Goal: Navigation & Orientation: Find specific page/section

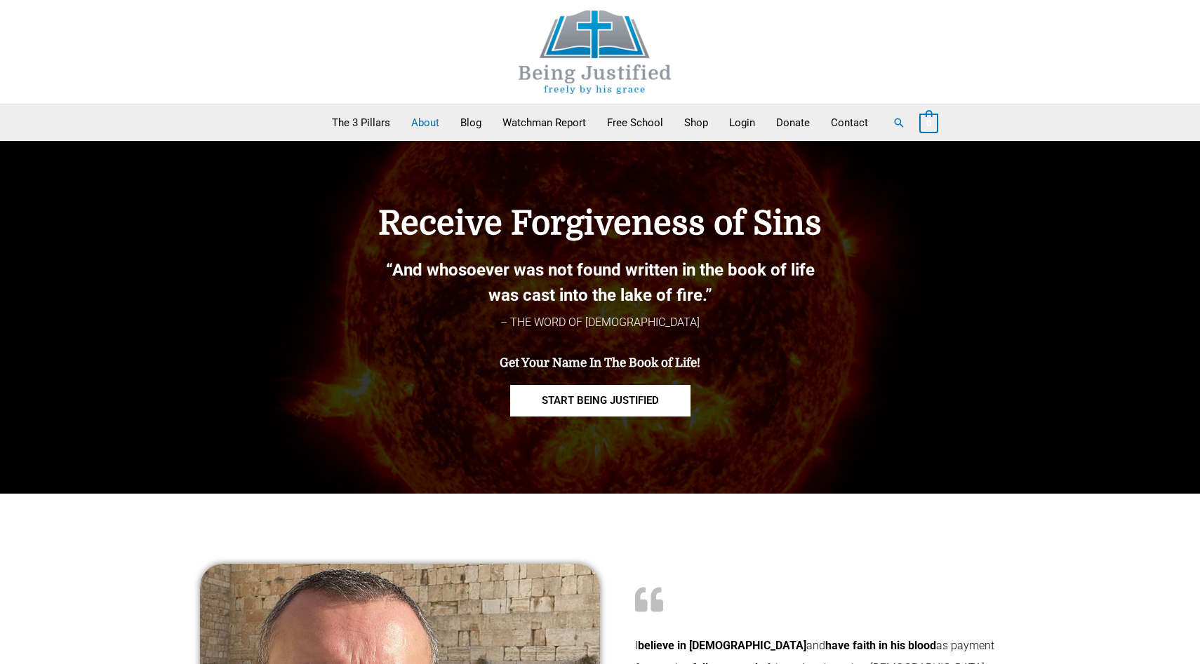
click at [422, 121] on link "About" at bounding box center [425, 122] width 49 height 35
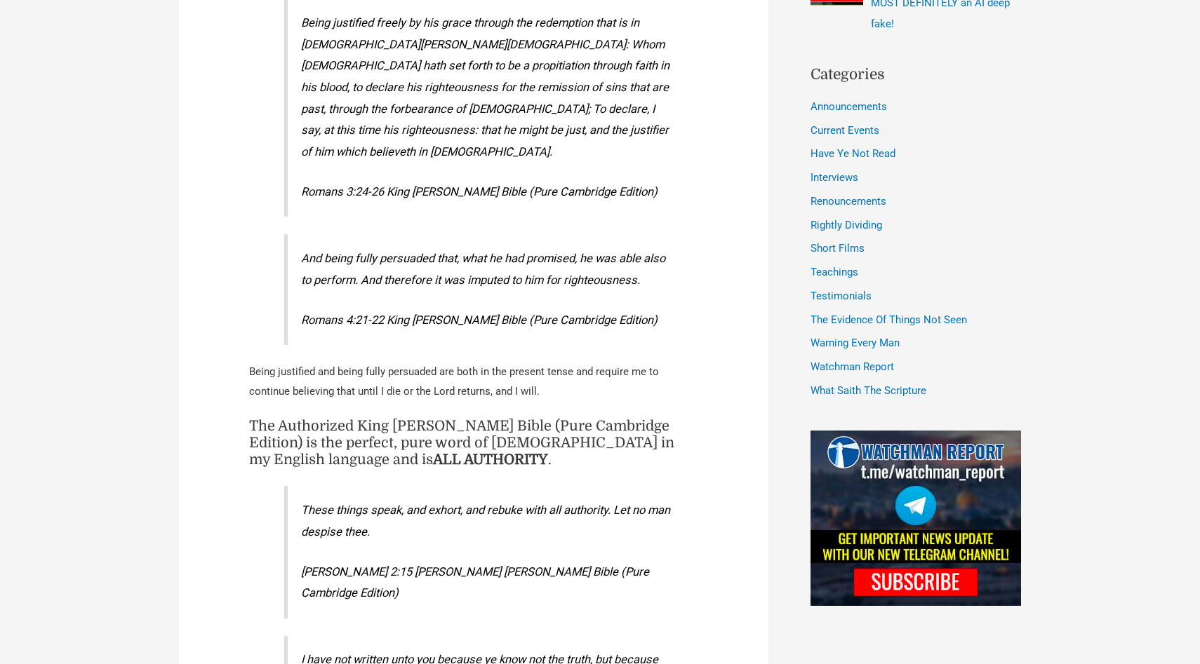
scroll to position [805, 0]
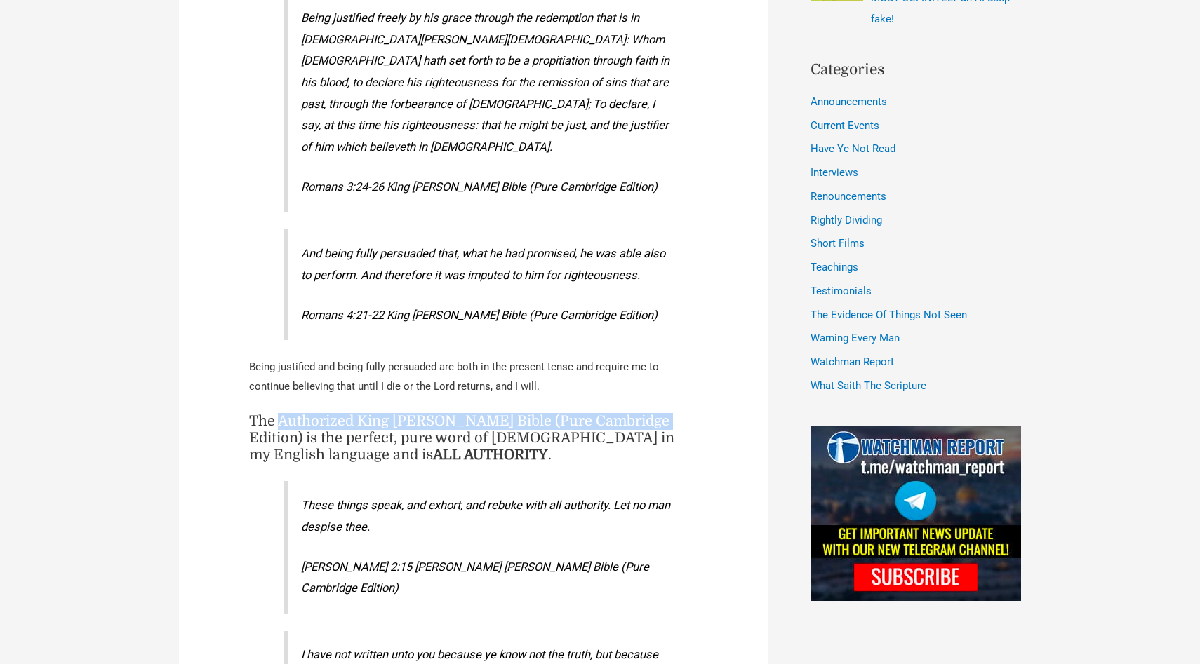
drag, startPoint x: 279, startPoint y: 380, endPoint x: 650, endPoint y: 381, distance: 370.4
click at [650, 413] on h4 "The Authorized King James Bible (Pure Cambridge Edition) is the perfect, pure w…" at bounding box center [473, 438] width 449 height 51
copy h4 "Authorized King James Bible (Pure Cambridge Edition)"
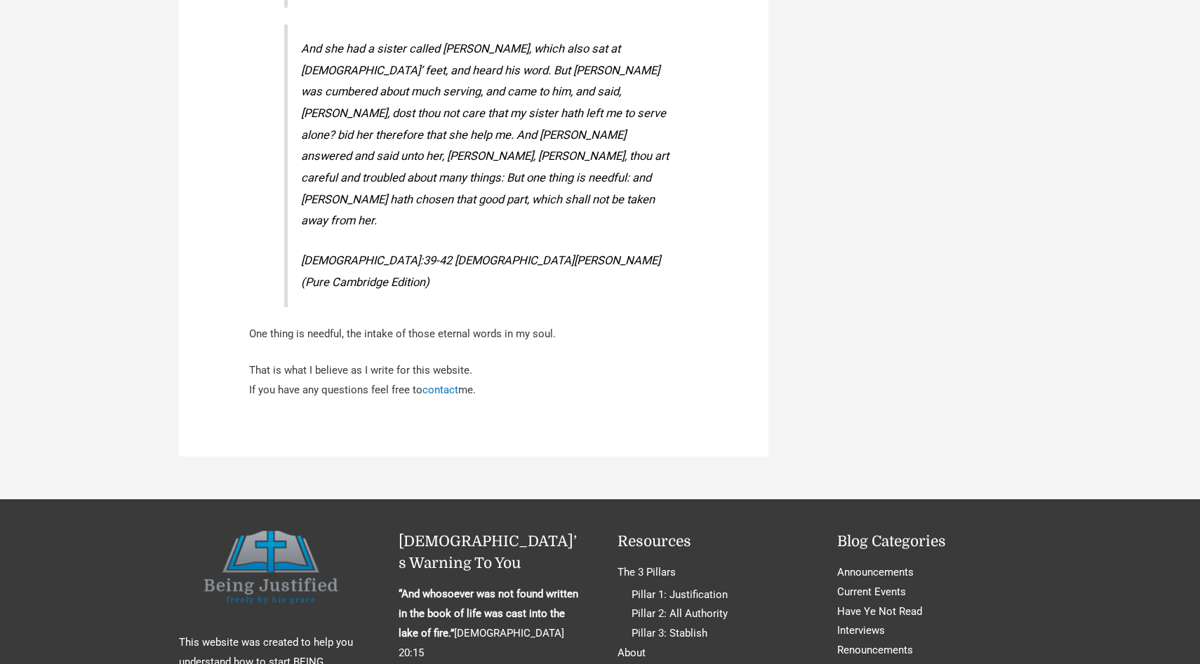
scroll to position [2537, 0]
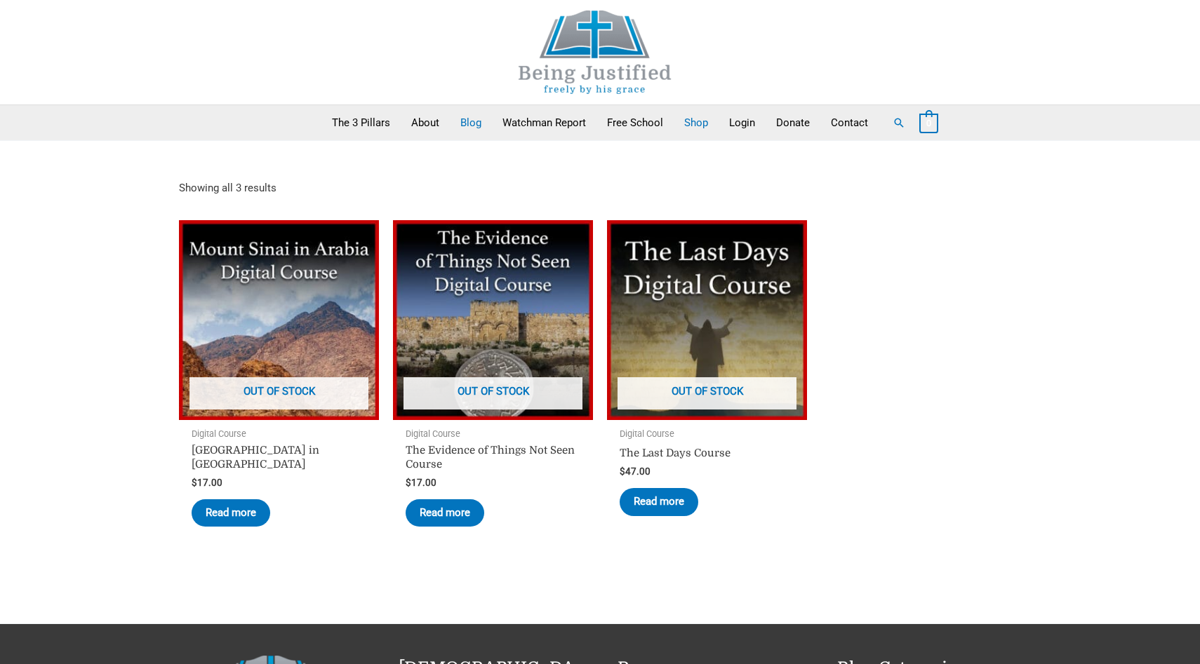
click at [471, 128] on link "Blog" at bounding box center [471, 122] width 42 height 35
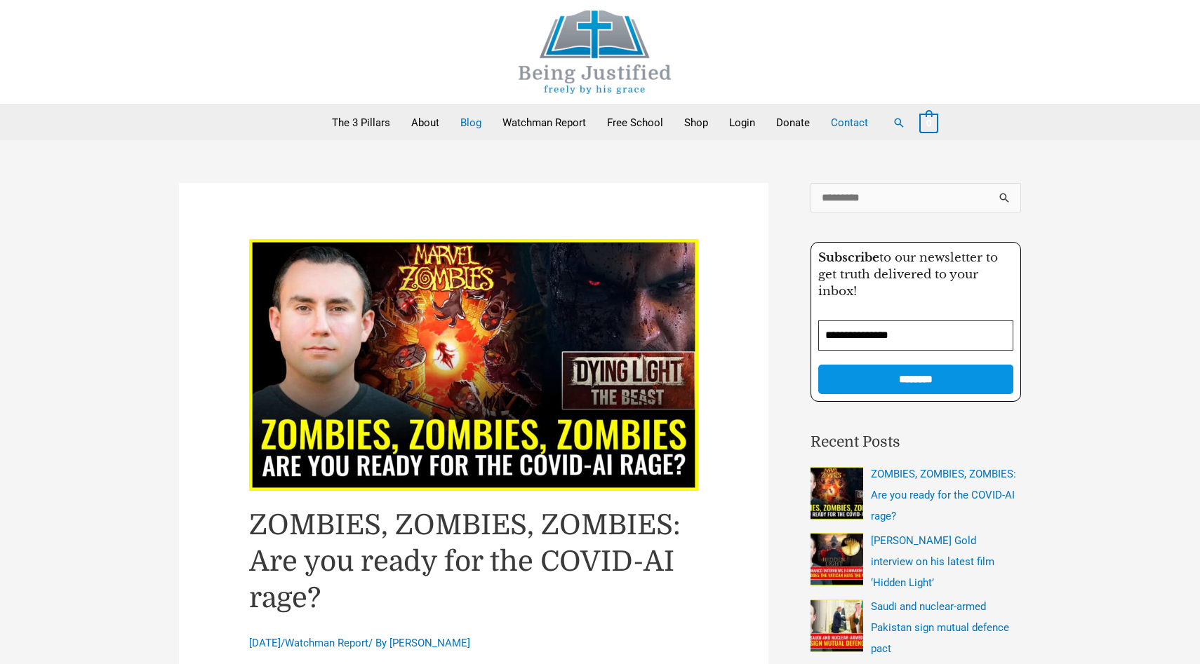
click at [857, 123] on link "Contact" at bounding box center [849, 122] width 58 height 35
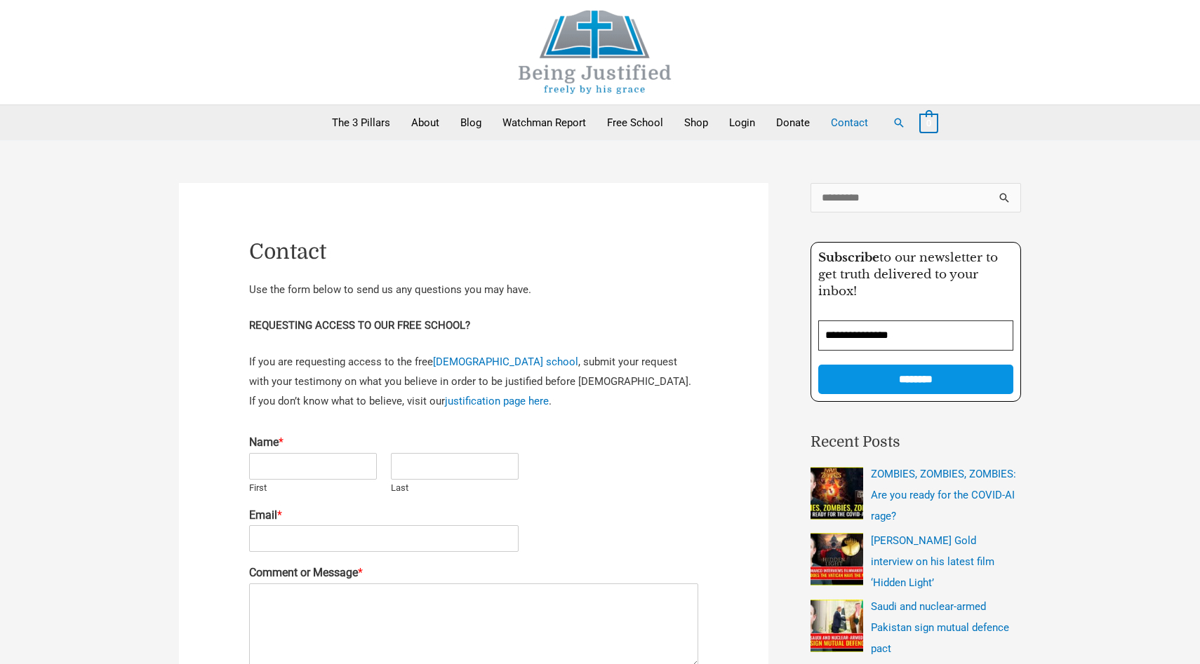
click at [588, 38] on img at bounding box center [595, 52] width 210 height 83
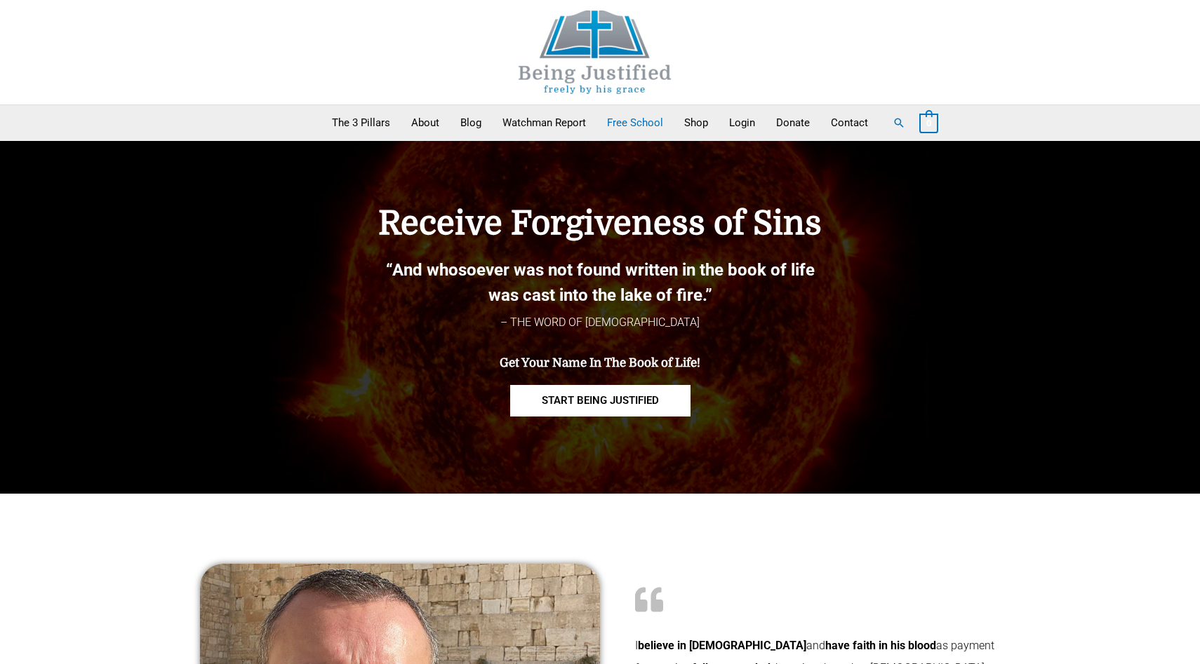
click at [617, 127] on link "Free School" at bounding box center [634, 122] width 77 height 35
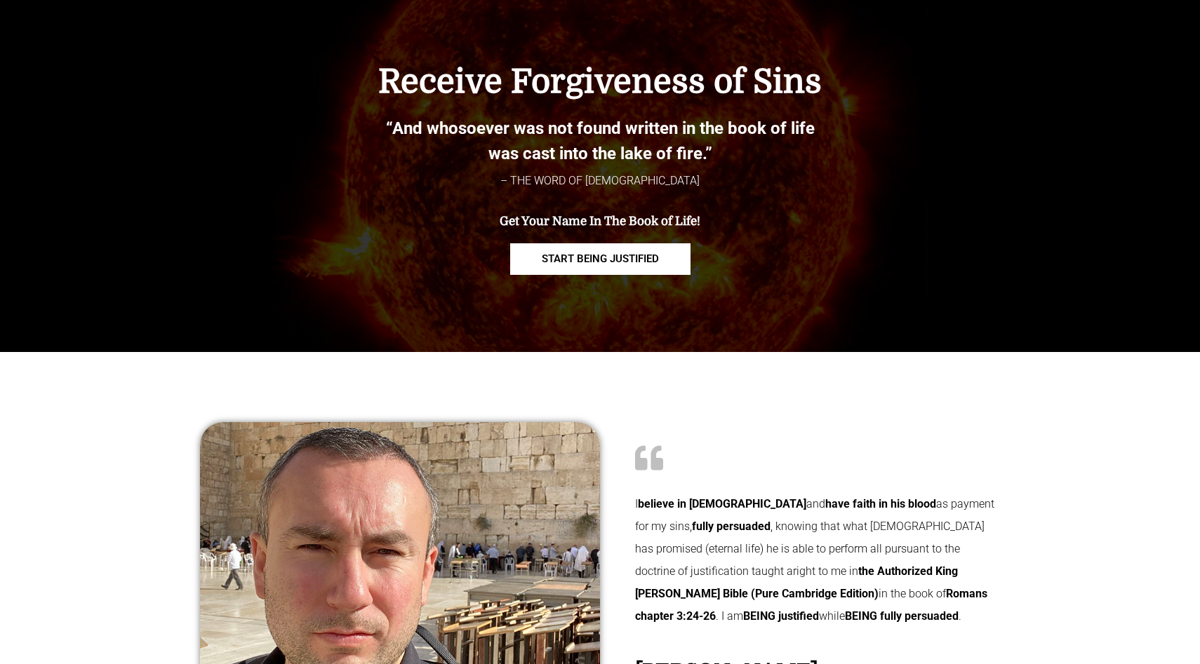
scroll to position [145, 0]
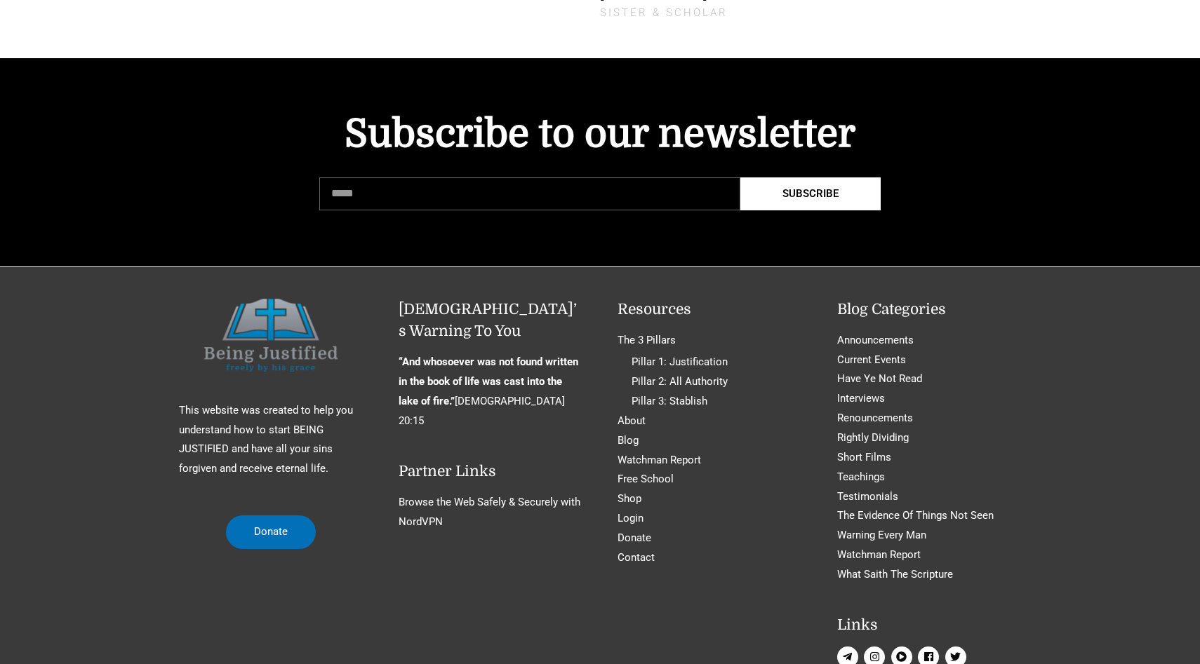
scroll to position [2755, 0]
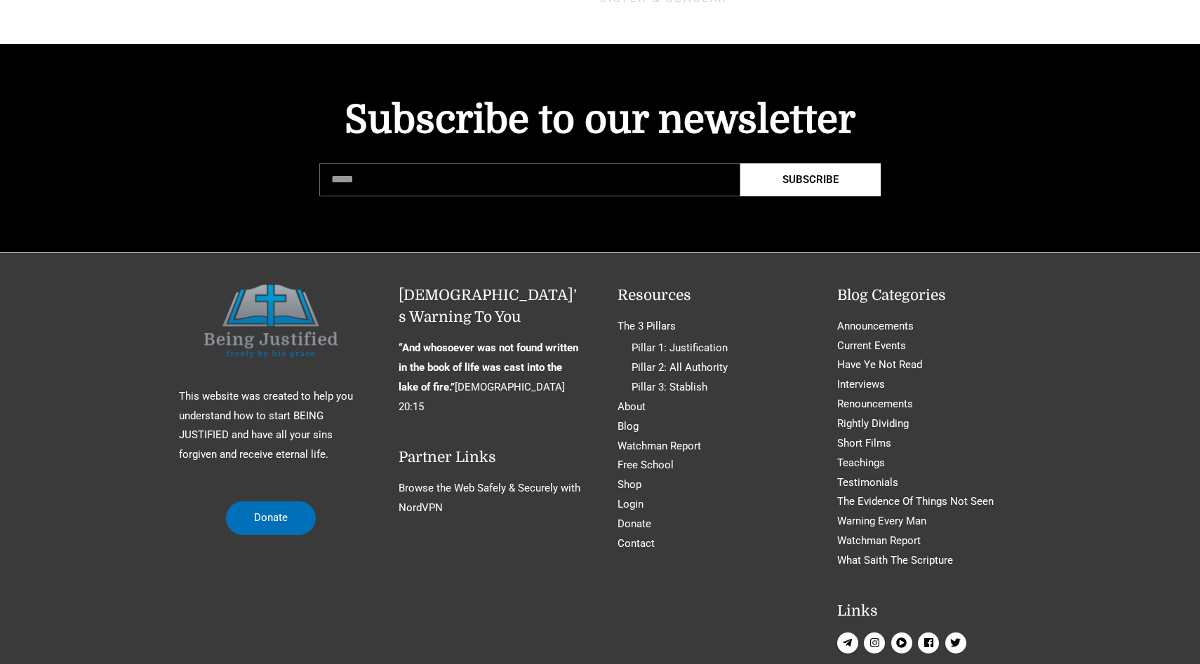
click at [786, 493] on div "This website was created to help you understand how to start BEING JUSTIFIED an…" at bounding box center [600, 471] width 842 height 373
click at [902, 638] on icon "play-circle" at bounding box center [901, 643] width 11 height 11
click at [875, 638] on icon "instagram" at bounding box center [874, 643] width 11 height 11
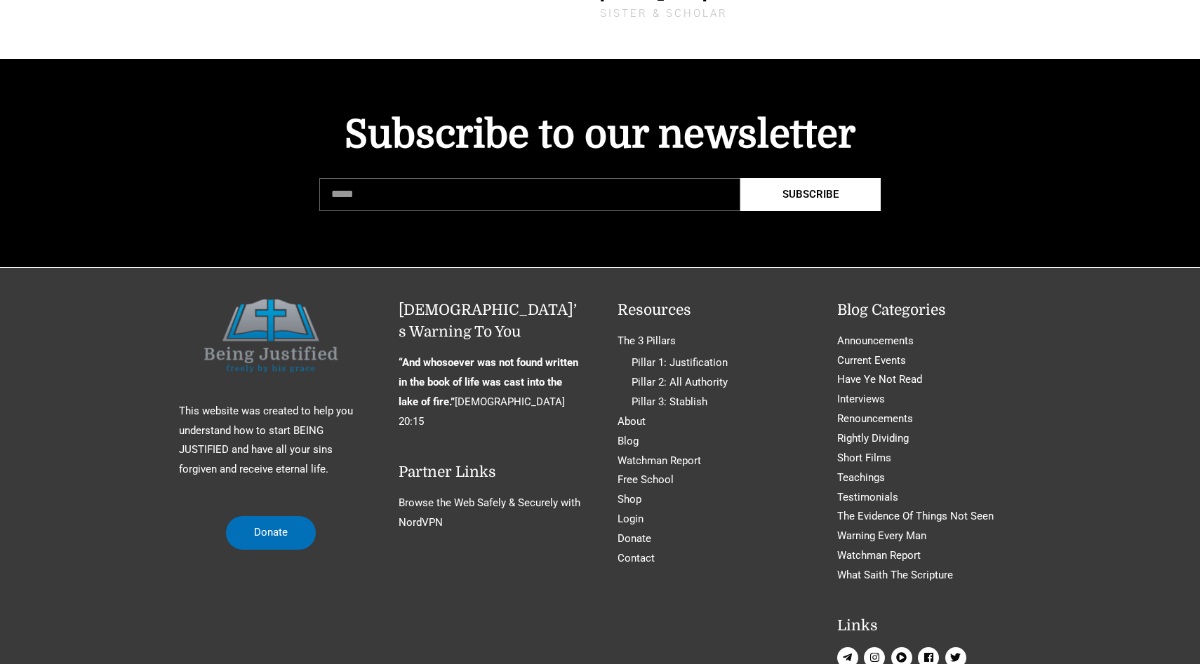
scroll to position [2745, 0]
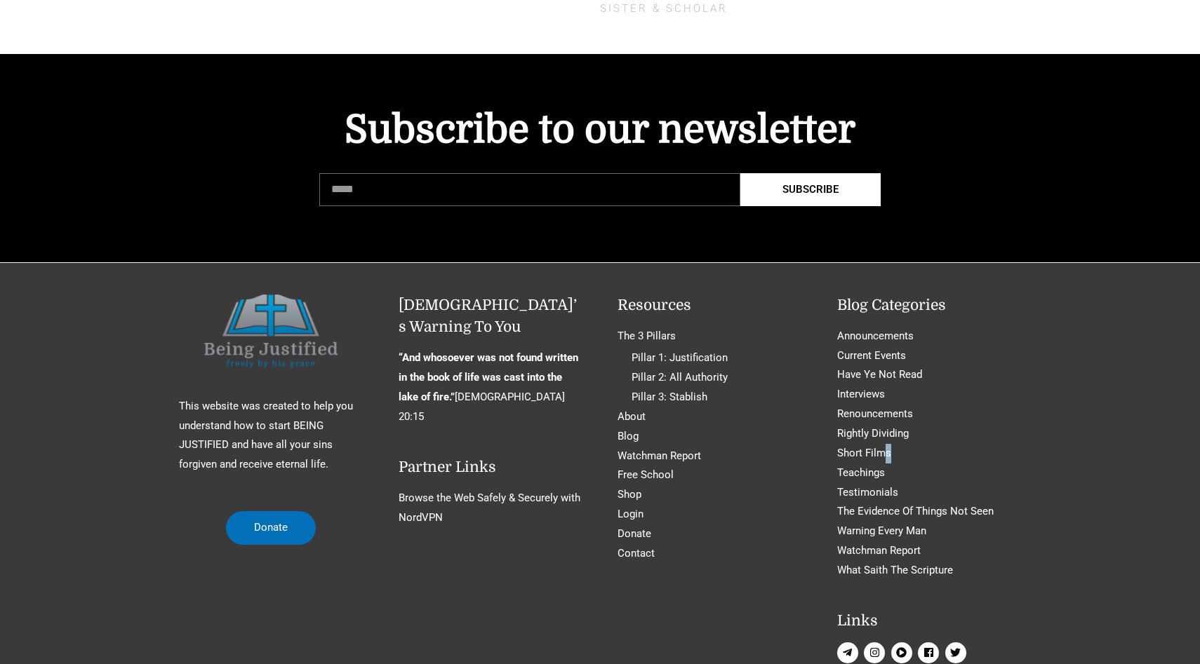
click at [887, 444] on li "Short Films" at bounding box center [929, 454] width 185 height 20
click at [866, 447] on link "Short Films" at bounding box center [864, 453] width 54 height 13
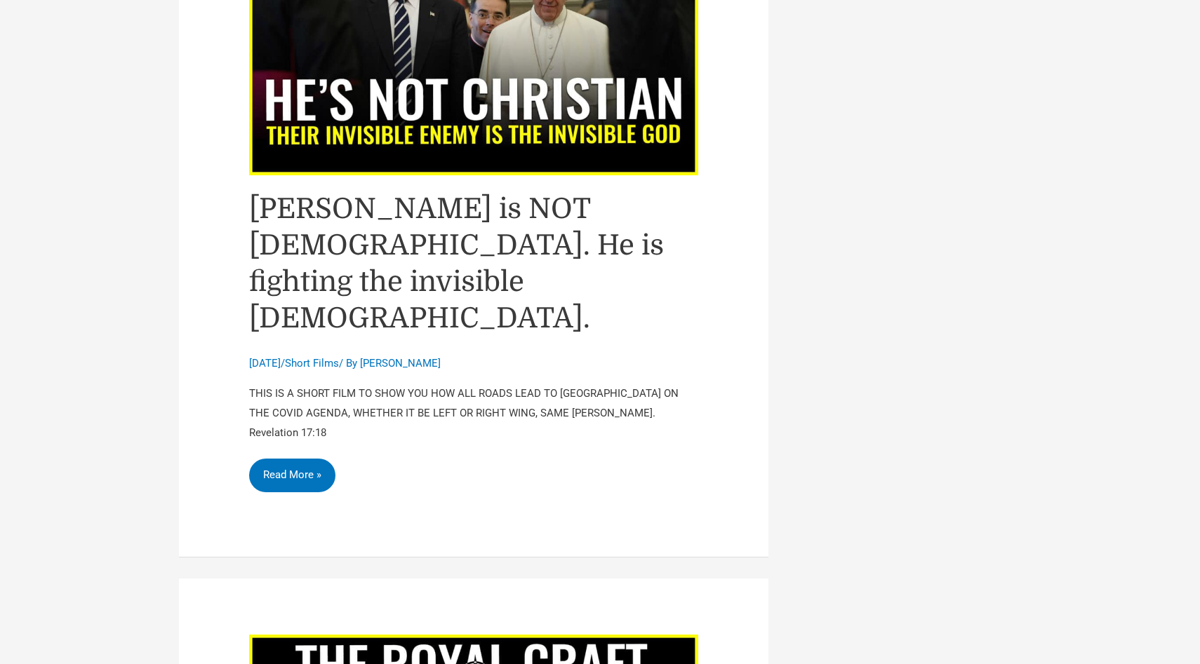
scroll to position [2168, 0]
